Goal: Information Seeking & Learning: Learn about a topic

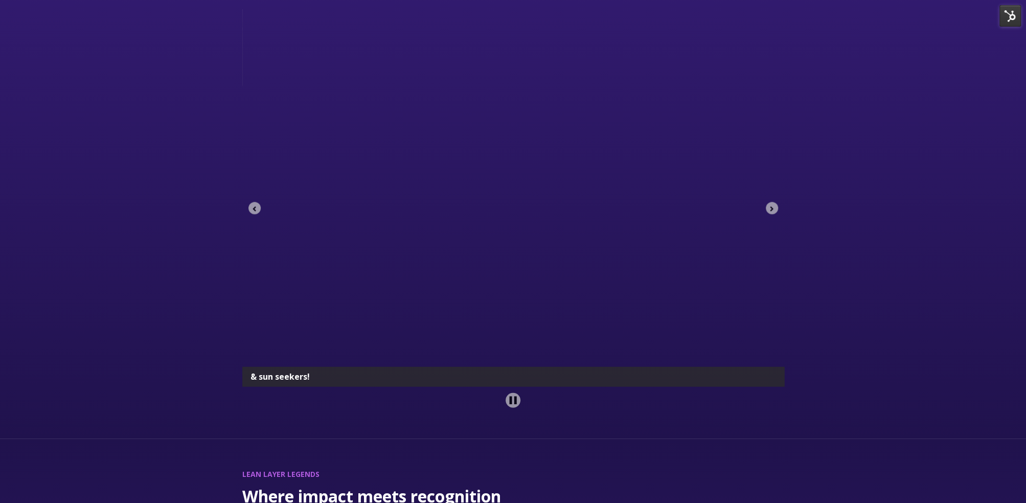
scroll to position [1941, 0]
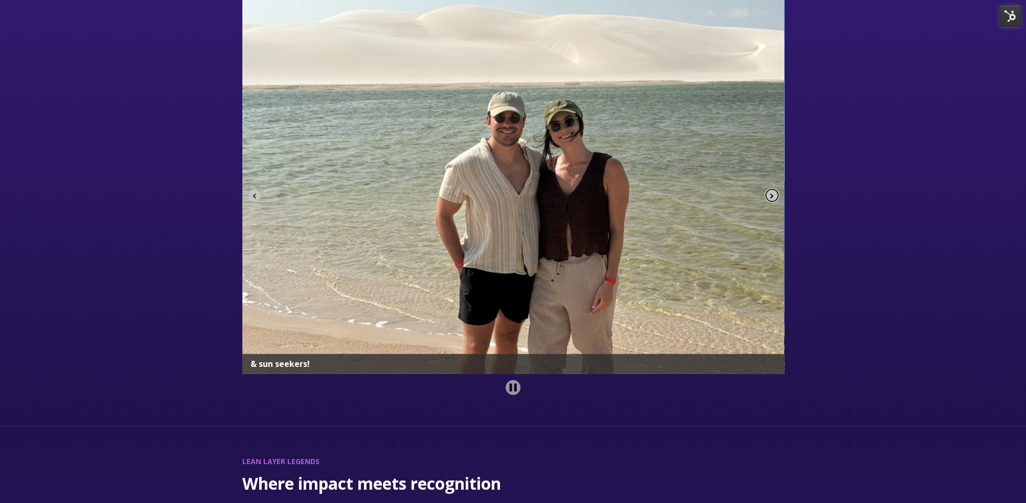
click at [768, 189] on button "Next slide" at bounding box center [772, 195] width 12 height 12
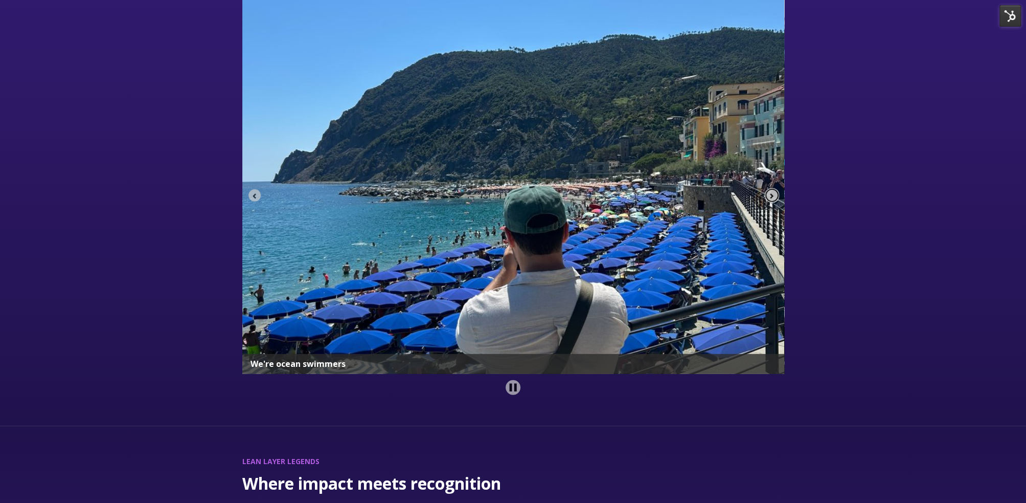
click at [770, 192] on icon "Next slide" at bounding box center [771, 195] width 7 height 7
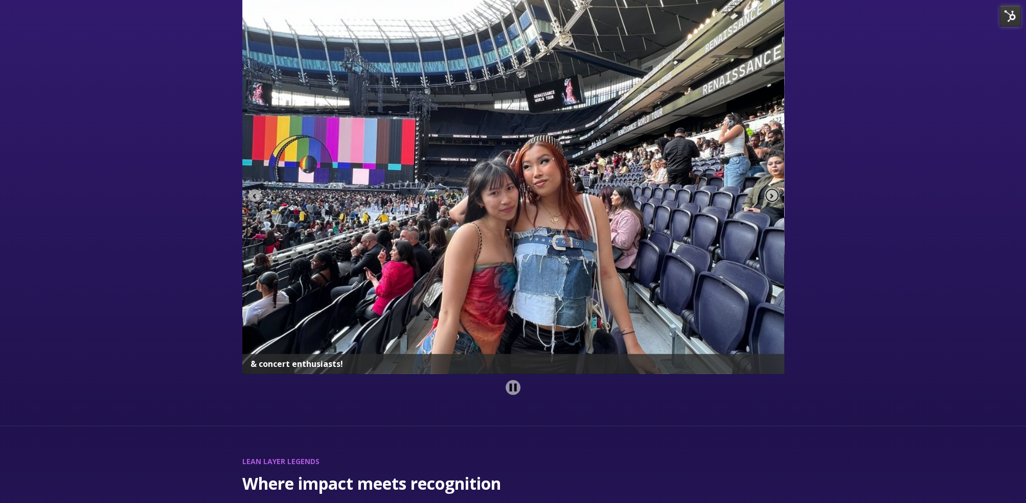
click at [771, 194] on icon "Next slide" at bounding box center [772, 196] width 3 height 5
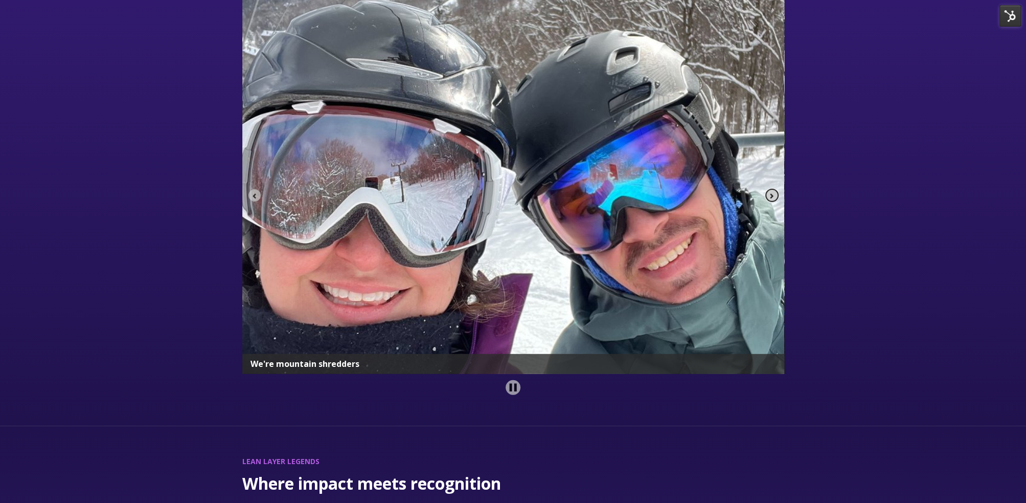
click at [771, 192] on icon "Next slide" at bounding box center [771, 195] width 7 height 7
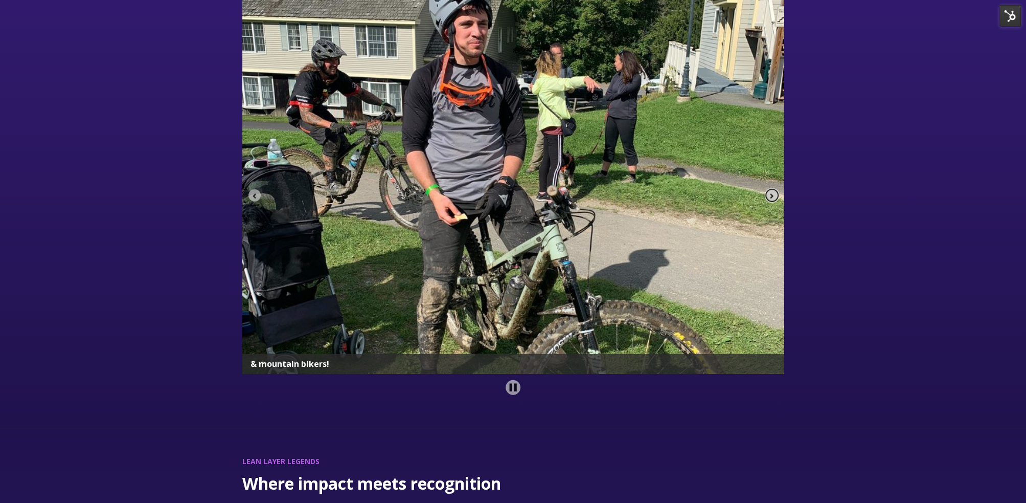
click at [771, 192] on icon "Next slide" at bounding box center [771, 195] width 7 height 7
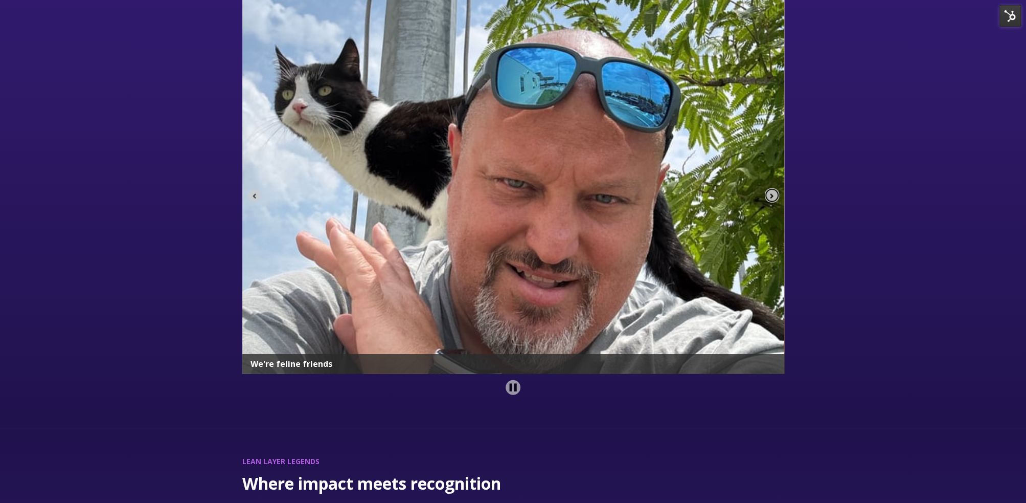
click at [771, 192] on icon "Next slide" at bounding box center [771, 195] width 7 height 7
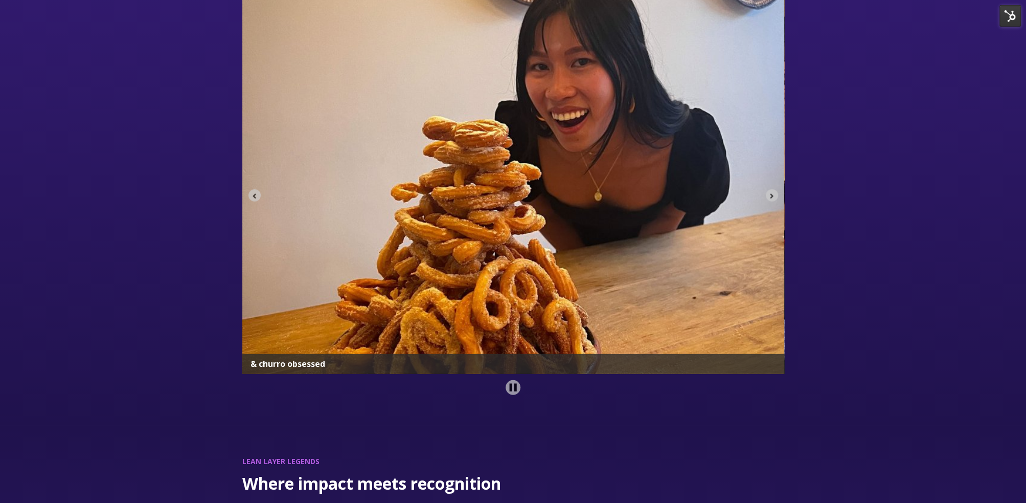
click at [778, 178] on img "16 of 17" at bounding box center [513, 184] width 542 height 377
click at [769, 192] on icon "Next slide" at bounding box center [771, 195] width 7 height 7
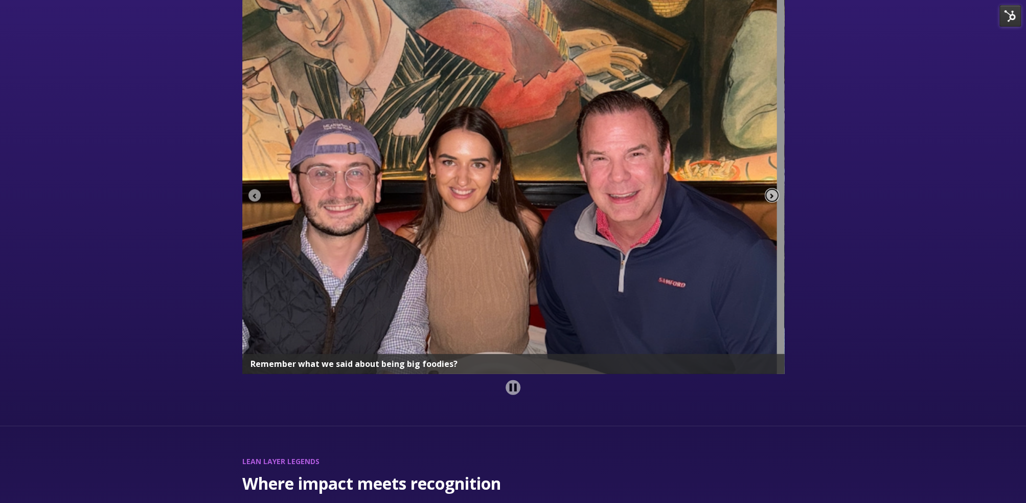
click at [769, 192] on icon "Go to first slide" at bounding box center [771, 195] width 7 height 7
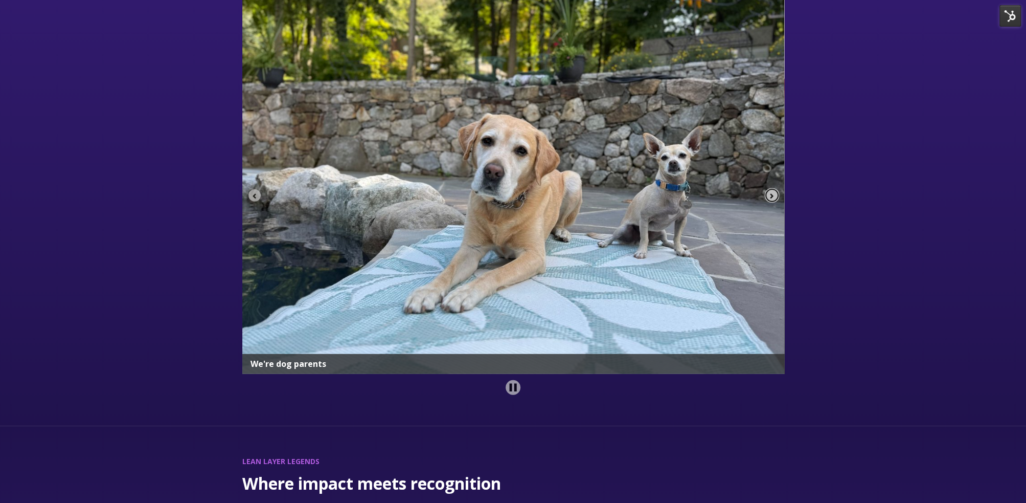
click at [769, 192] on icon "Next slide" at bounding box center [771, 195] width 7 height 7
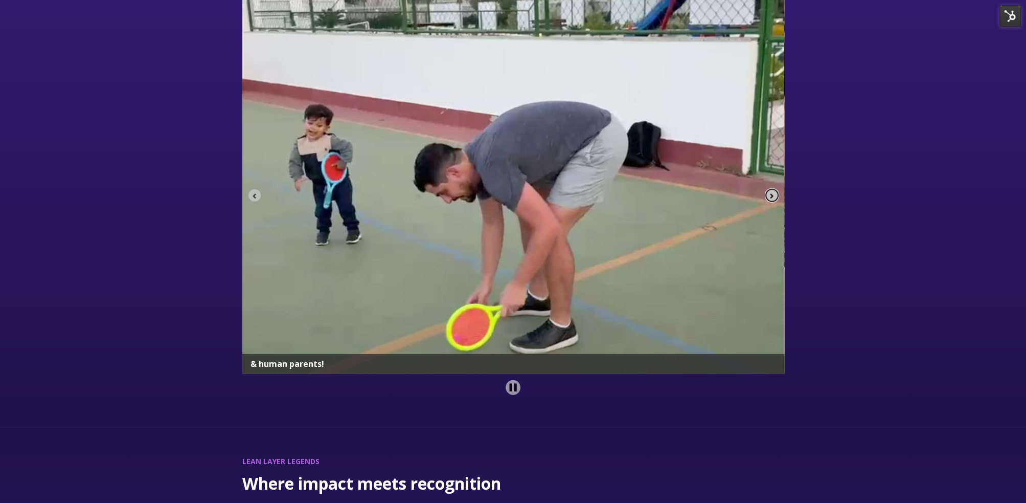
click at [769, 192] on icon "Next slide" at bounding box center [771, 195] width 7 height 7
